Goal: Communication & Community: Ask a question

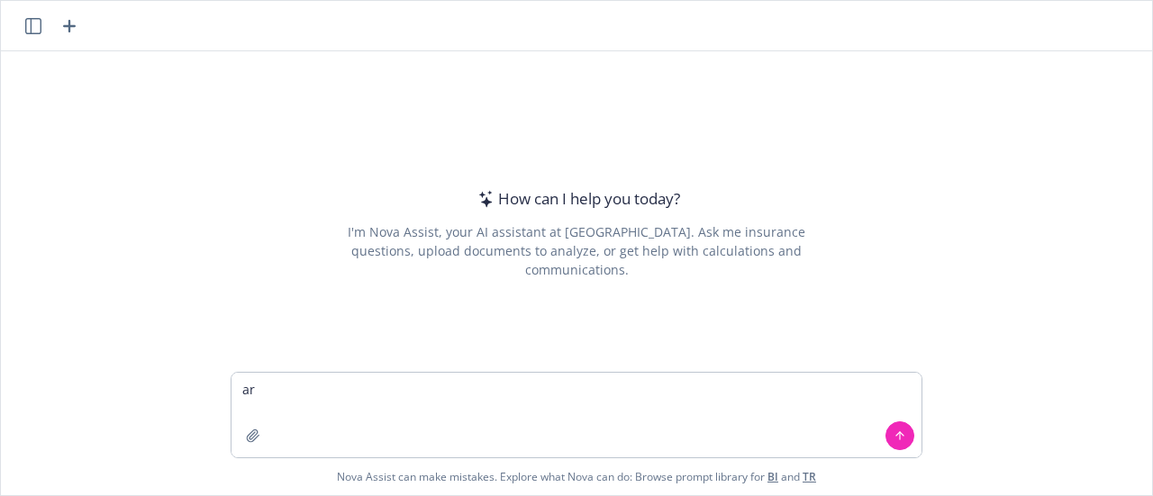
type textarea "a"
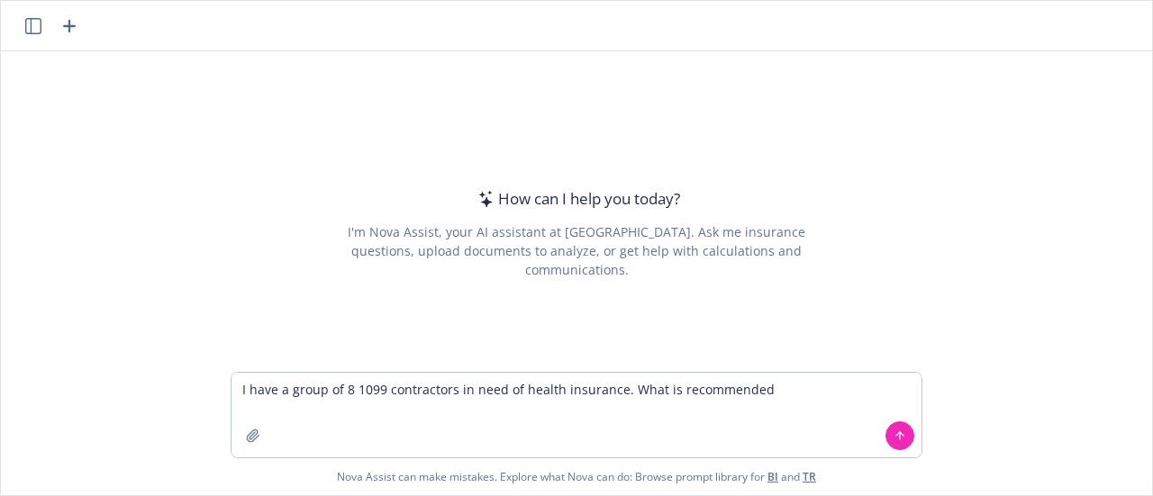
type textarea "I have a group of 8 1099 contractors in need of health insurance. What is recom…"
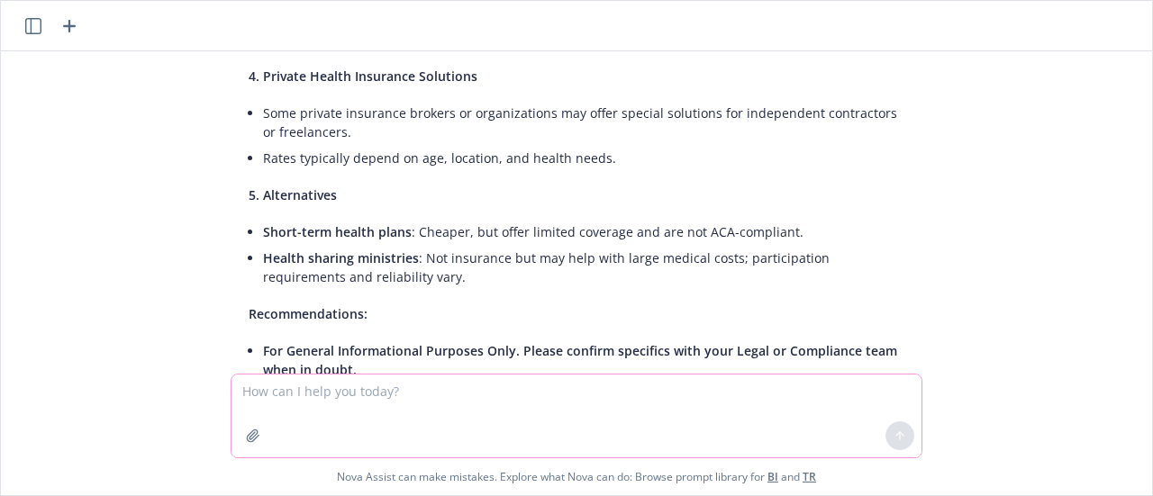
scroll to position [559, 0]
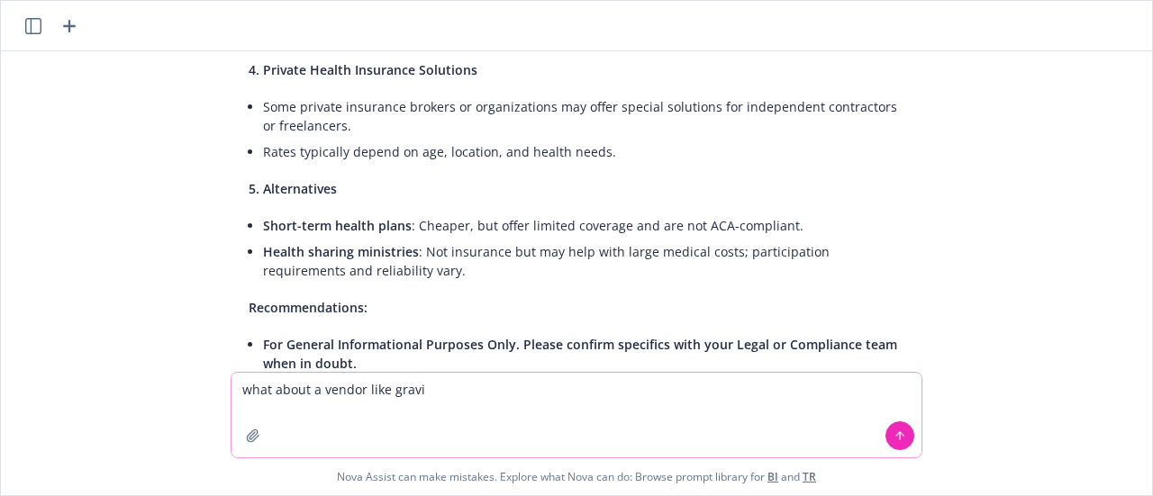
type textarea "what about a vendor like gravie"
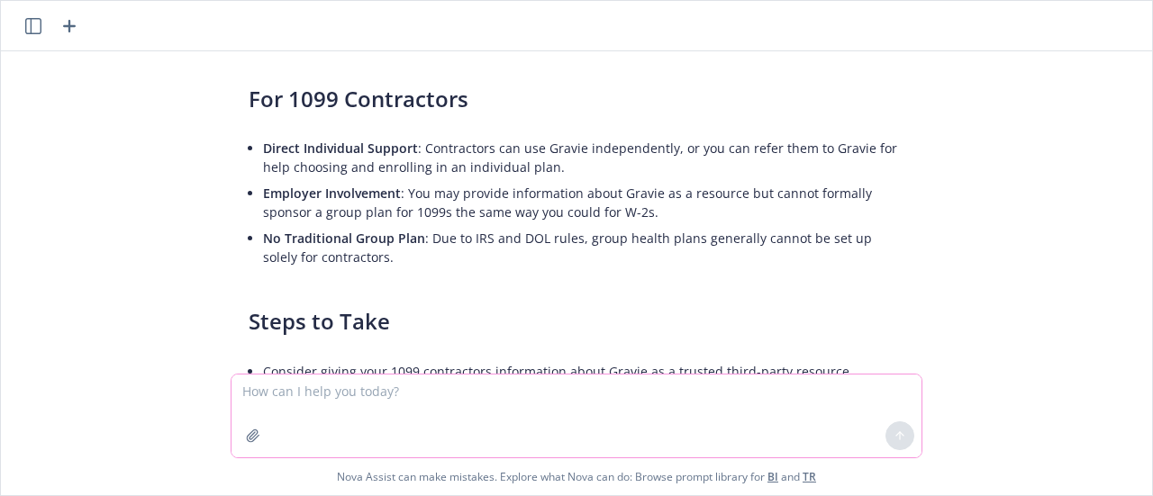
scroll to position [1494, 0]
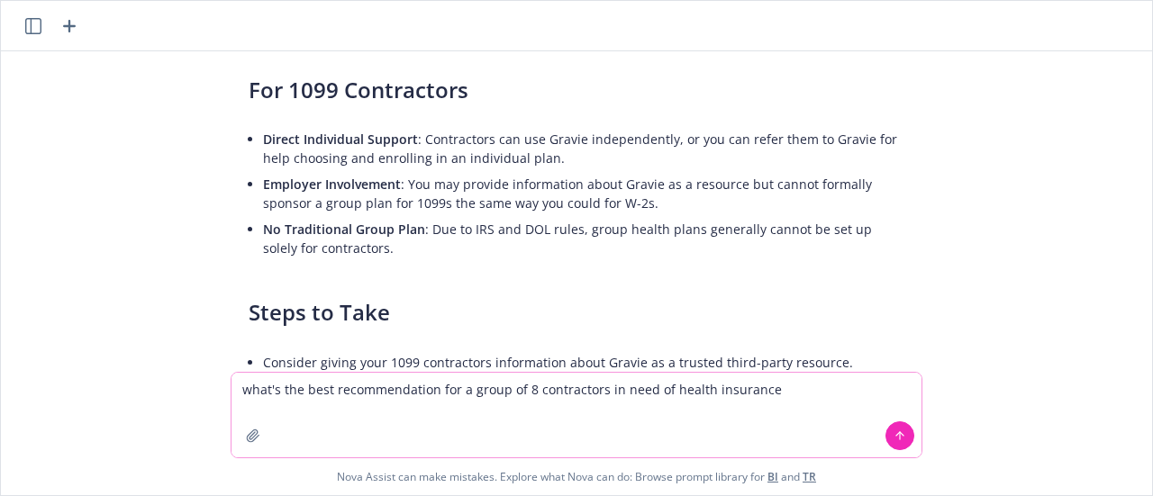
type textarea "what's the best recommendation for a group of 8 contractors in need of health i…"
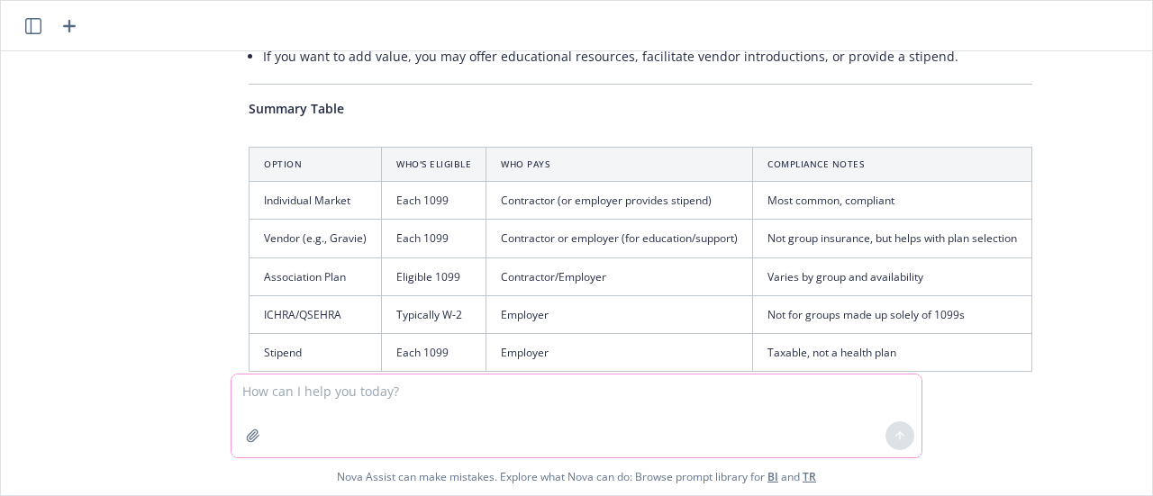
scroll to position [3013, 0]
